Goal: Task Accomplishment & Management: Complete application form

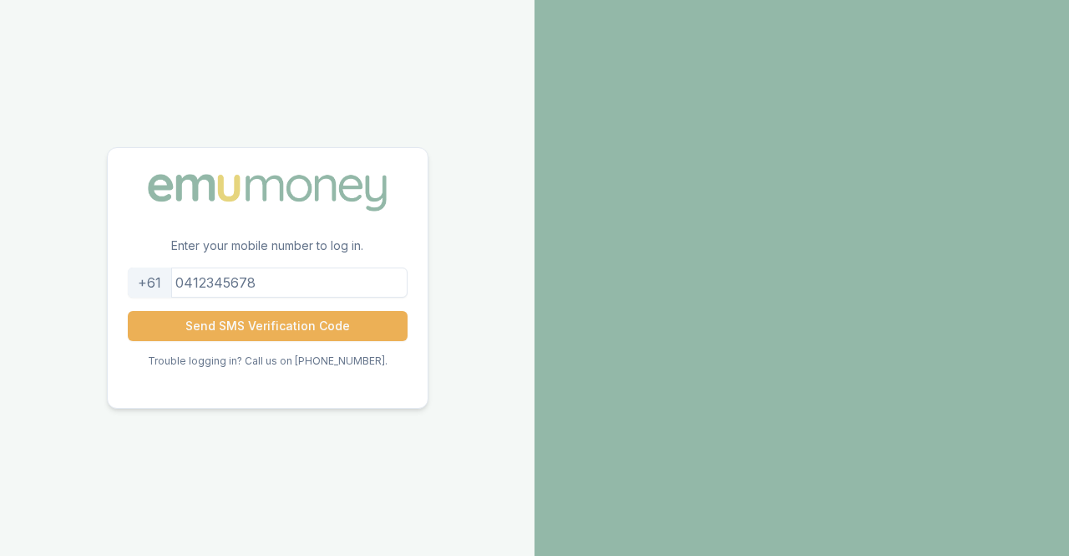
click at [292, 280] on input "tel" at bounding box center [268, 282] width 280 height 30
type input "0401602019"
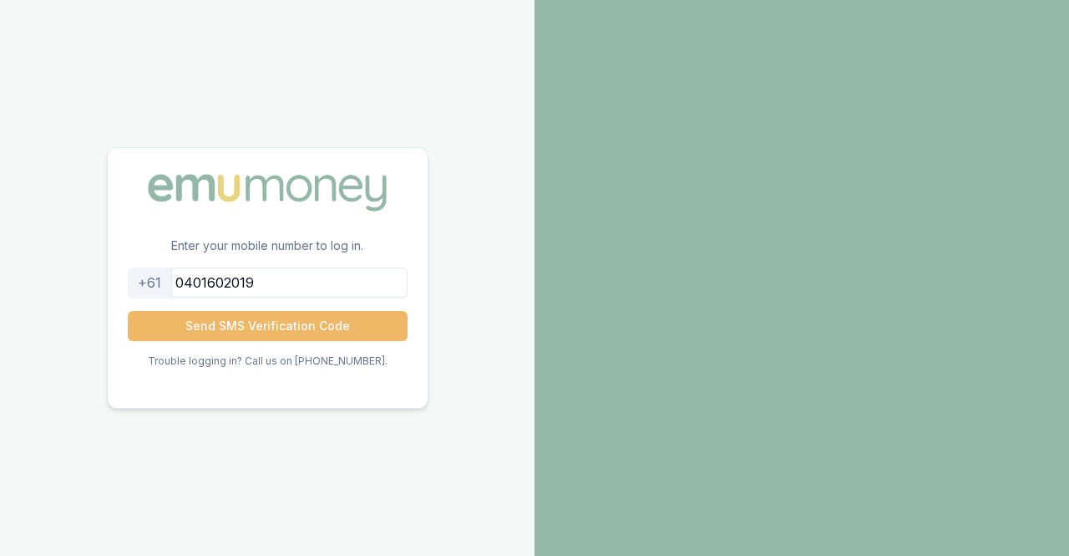
click at [282, 322] on button "Send SMS Verification Code" at bounding box center [268, 326] width 280 height 30
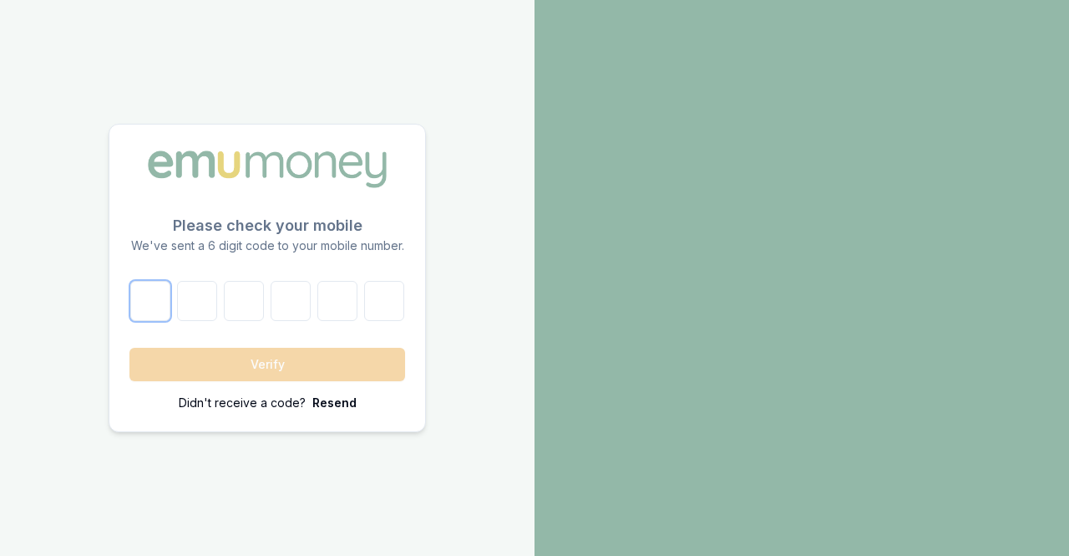
click at [155, 293] on input "number" at bounding box center [150, 301] width 40 height 40
type input "8"
type input "9"
type input "1"
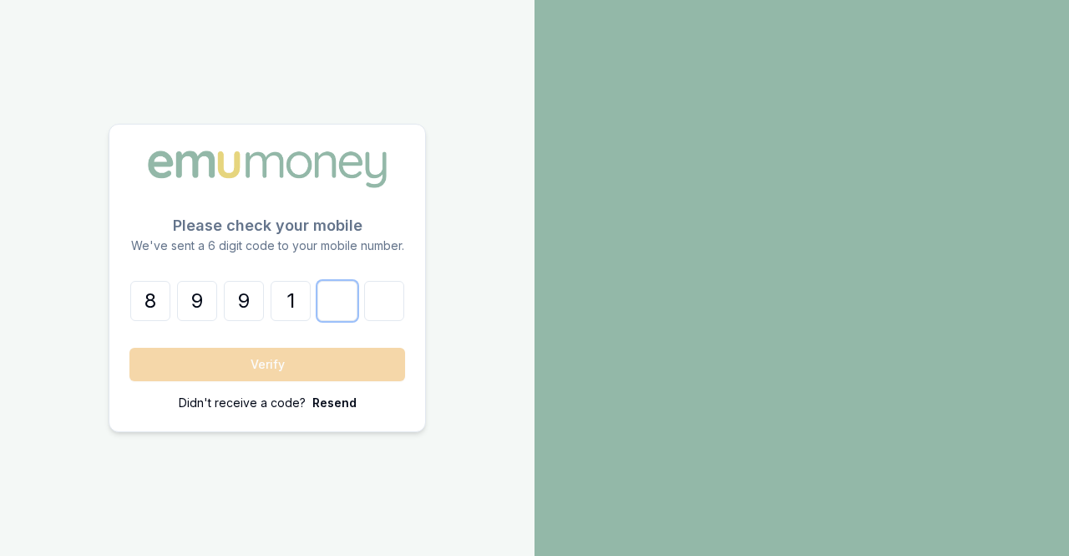
type input "4"
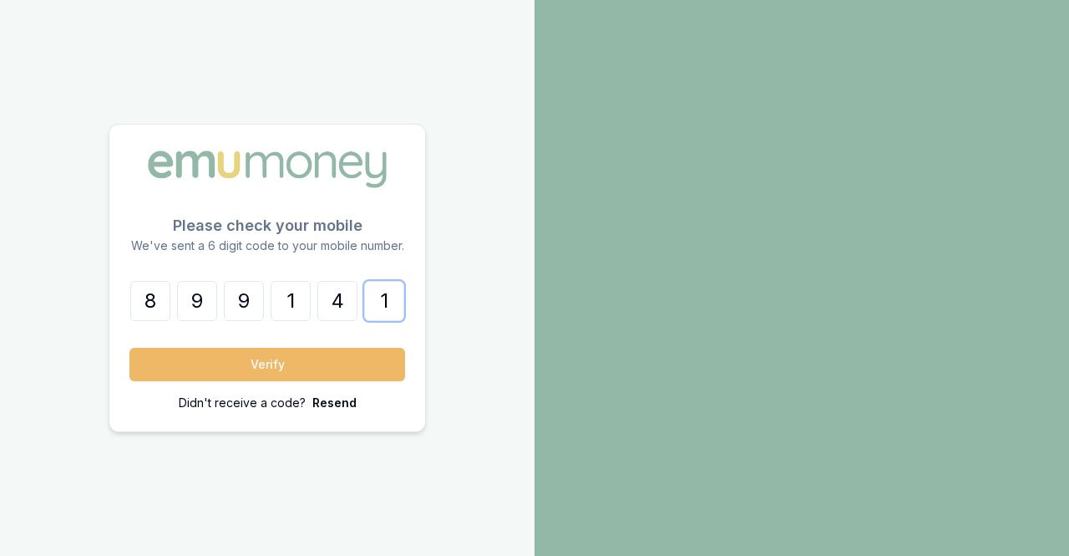
type input "1"
click at [274, 359] on button "Verify" at bounding box center [267, 364] width 276 height 33
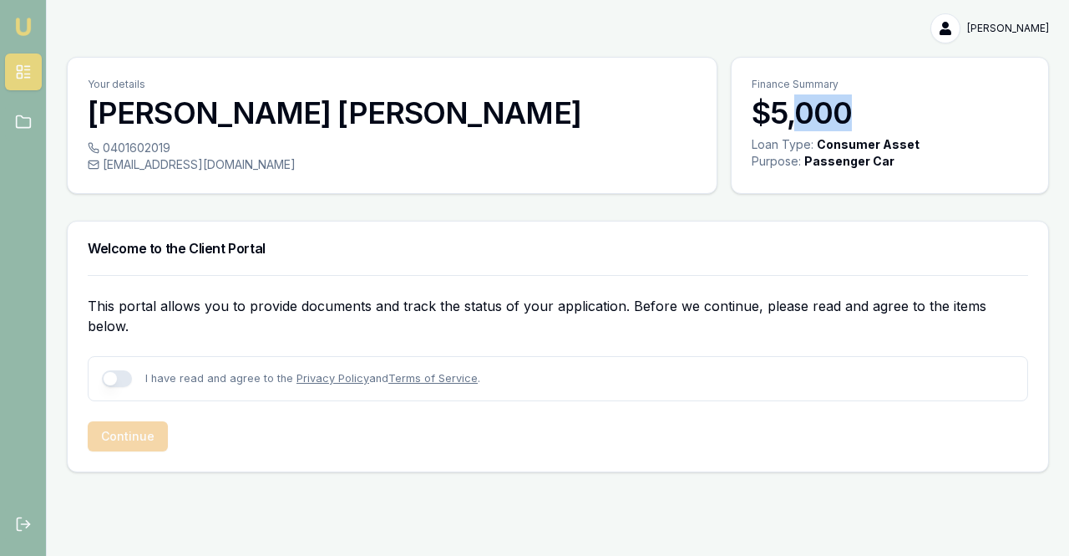
drag, startPoint x: 852, startPoint y: 105, endPoint x: 790, endPoint y: 110, distance: 62.0
click at [792, 109] on h3 "$5,000" at bounding box center [890, 112] width 277 height 33
click at [790, 110] on h3 "$5,000" at bounding box center [890, 112] width 277 height 33
drag, startPoint x: 774, startPoint y: 111, endPoint x: 859, endPoint y: 119, distance: 84.8
click at [859, 119] on h3 "$5,000" at bounding box center [890, 112] width 277 height 33
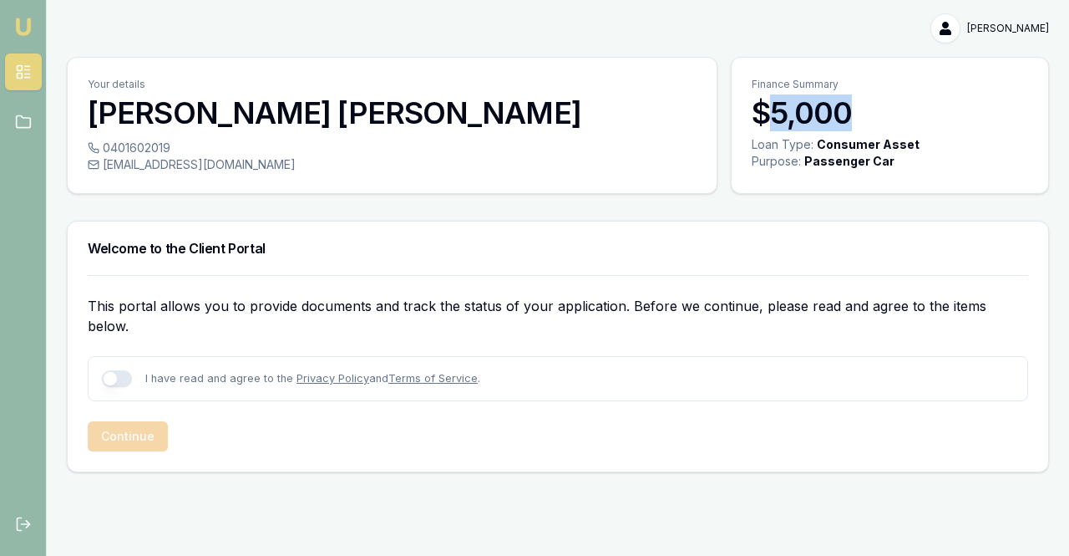
click at [859, 119] on h3 "$5,000" at bounding box center [890, 112] width 277 height 33
click at [124, 370] on button "button" at bounding box center [117, 378] width 30 height 17
checkbox input "true"
click at [149, 421] on button "Continue" at bounding box center [128, 436] width 80 height 30
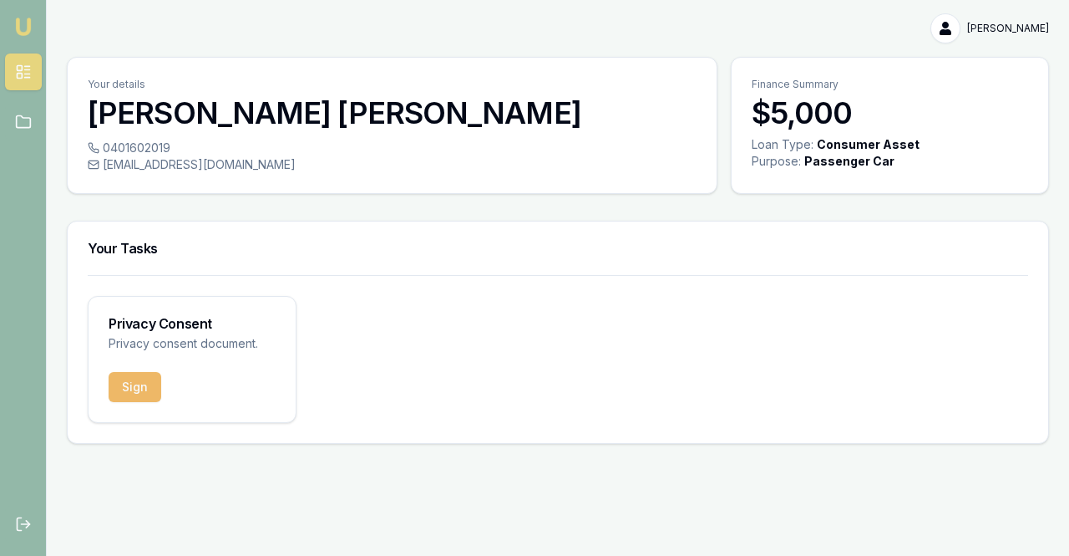
click at [119, 383] on button "Sign" at bounding box center [135, 387] width 53 height 30
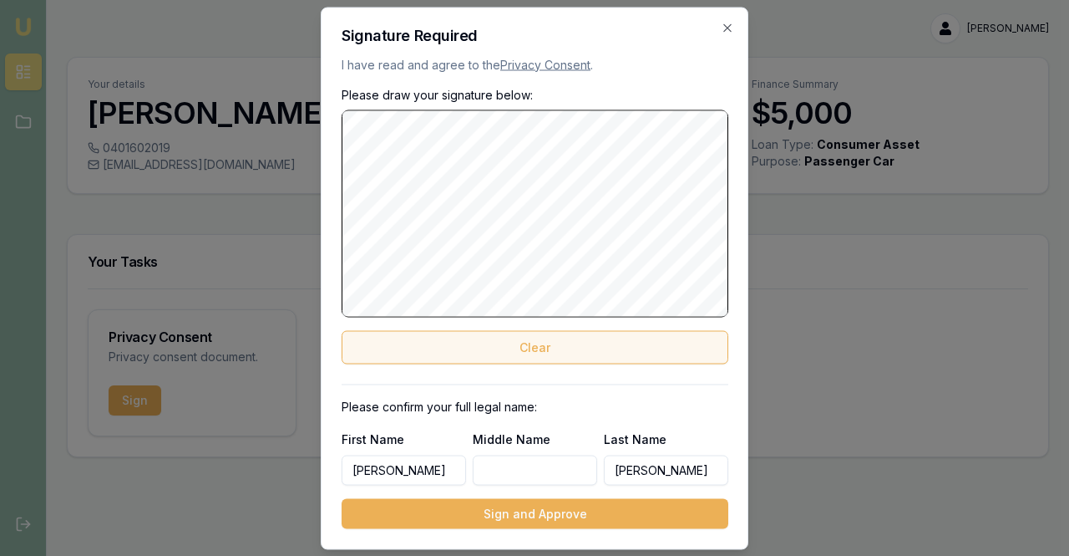
click at [536, 344] on button "Clear" at bounding box center [535, 346] width 387 height 33
click at [585, 348] on button "Clear" at bounding box center [535, 346] width 387 height 33
click at [536, 341] on button "Clear" at bounding box center [535, 346] width 387 height 33
click at [568, 343] on button "Clear" at bounding box center [535, 346] width 387 height 33
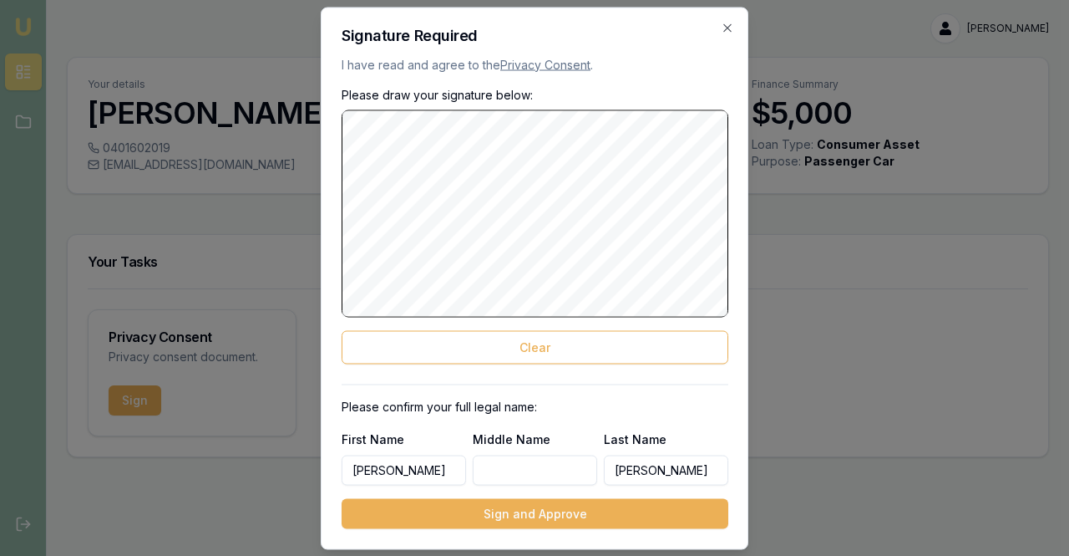
click at [607, 511] on button "Sign and Approve" at bounding box center [535, 513] width 387 height 30
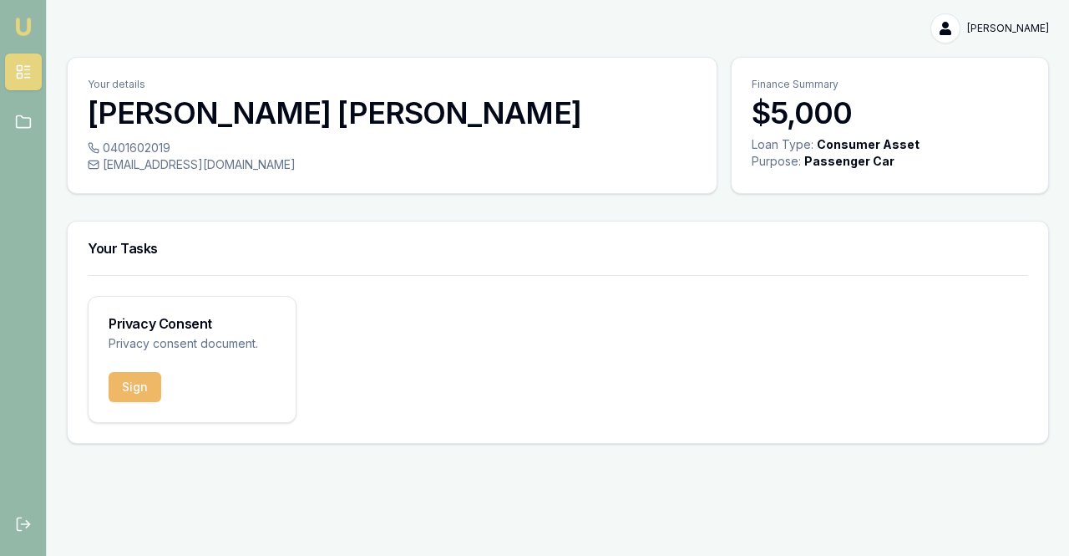
click at [114, 378] on button "Sign" at bounding box center [135, 387] width 53 height 30
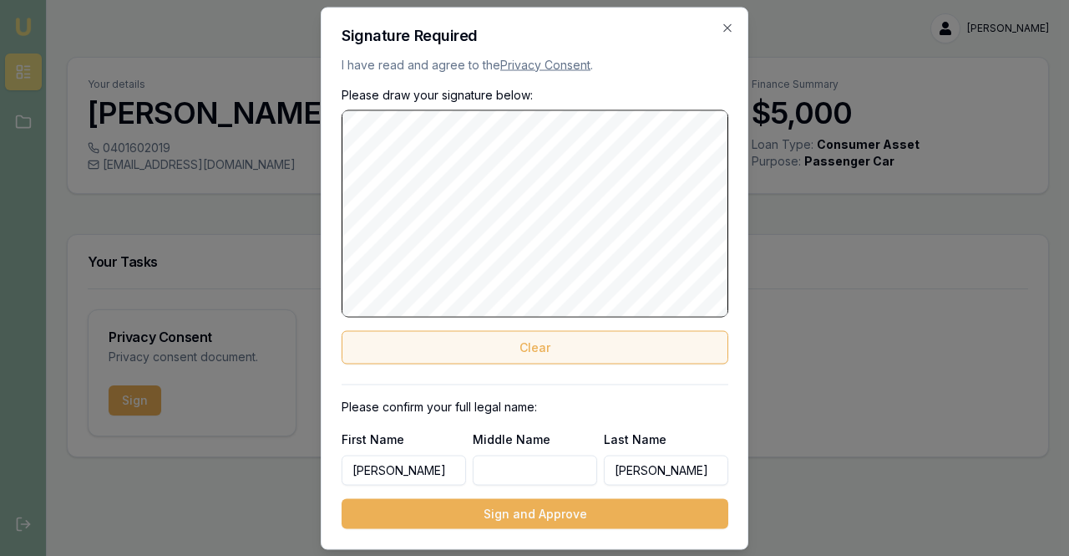
click at [596, 358] on button "Clear" at bounding box center [535, 346] width 387 height 33
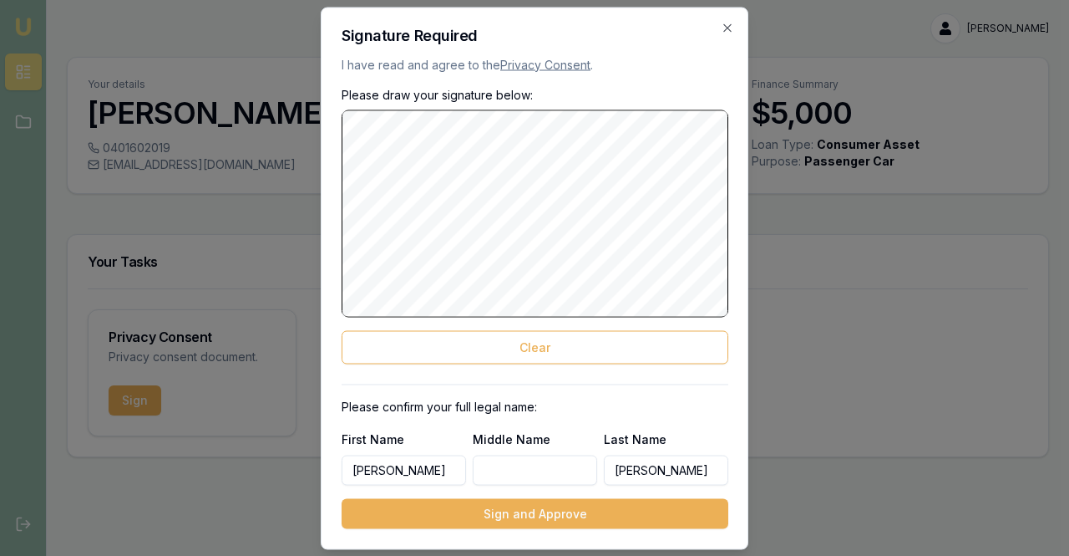
click at [564, 505] on button "Sign and Approve" at bounding box center [535, 513] width 387 height 30
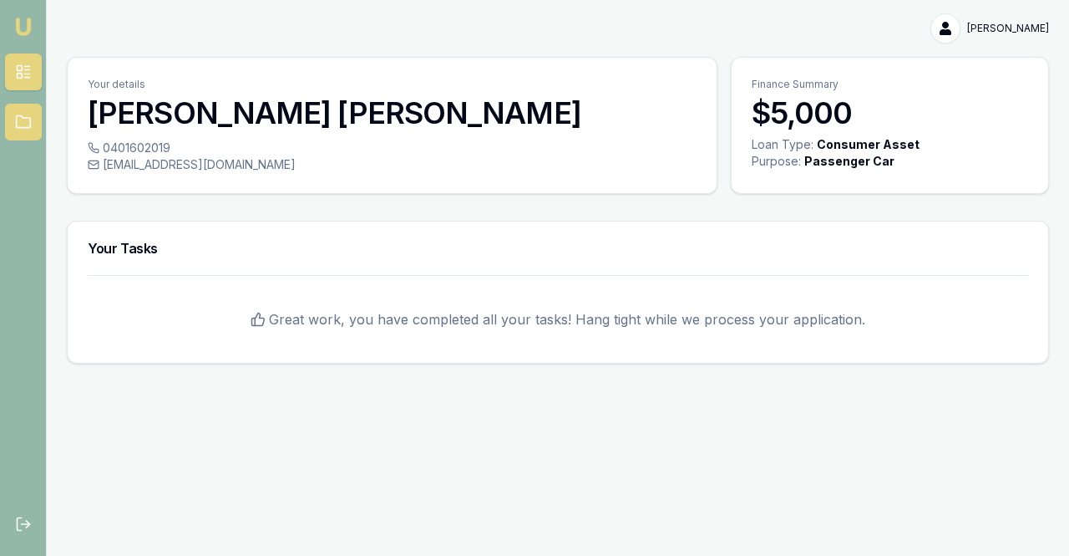
click at [25, 124] on icon at bounding box center [23, 122] width 17 height 17
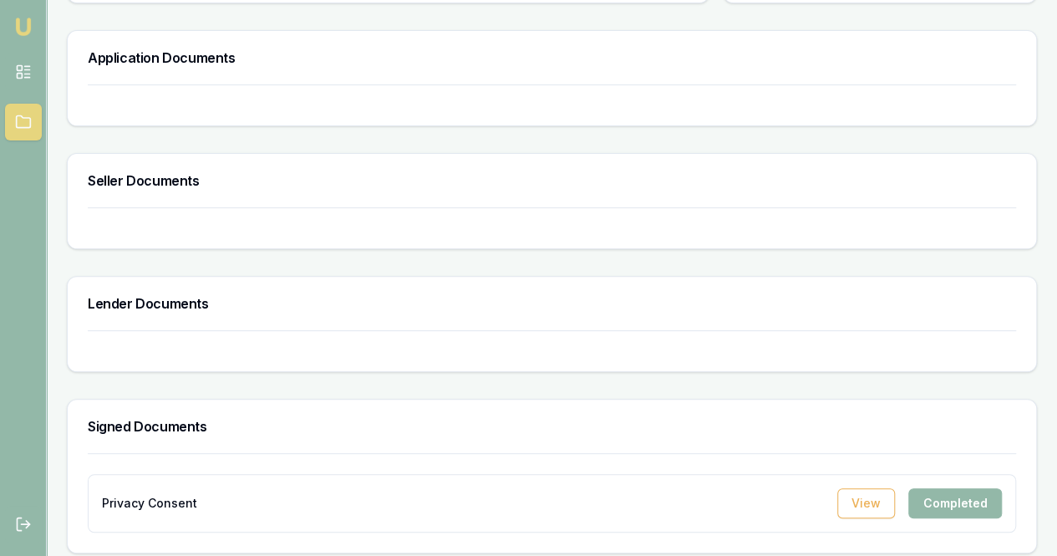
scroll to position [197, 0]
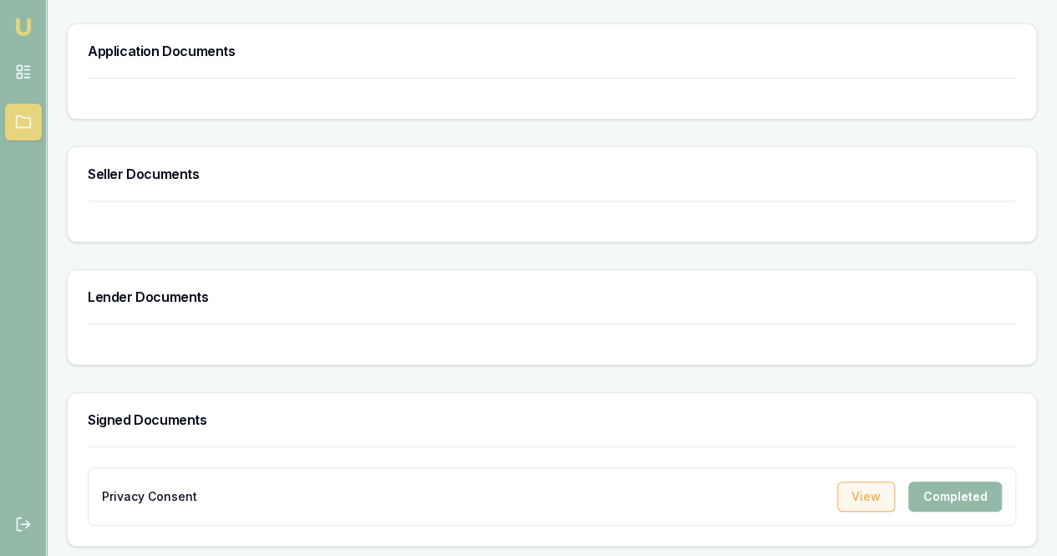
click at [864, 485] on button "View" at bounding box center [866, 496] width 58 height 30
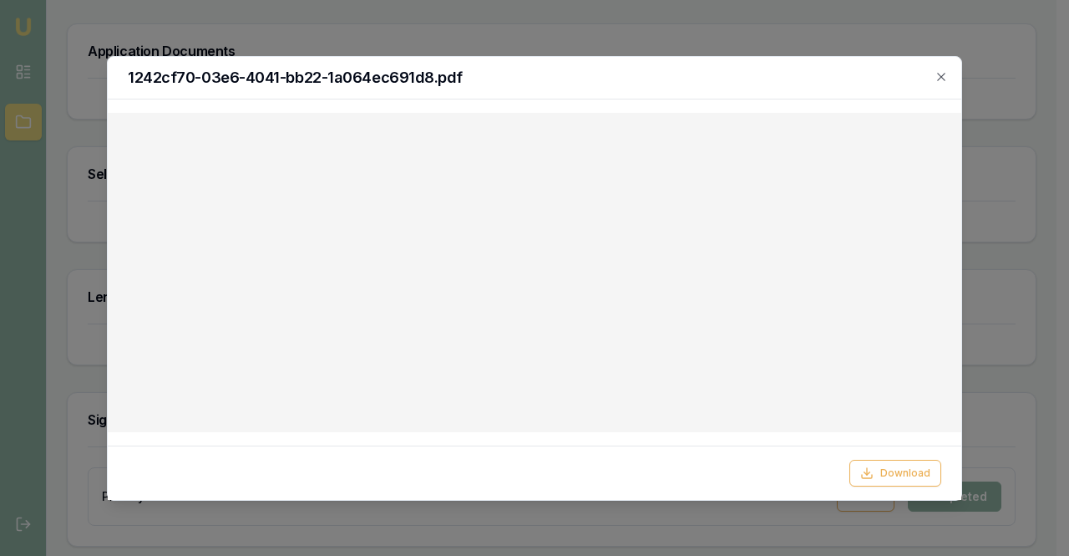
click at [946, 63] on div "1242cf70-03e6-4041-bb22-1a064ec691d8.pdf" at bounding box center [535, 78] width 854 height 43
click at [942, 75] on icon "button" at bounding box center [941, 76] width 13 height 13
